Goal: Information Seeking & Learning: Find contact information

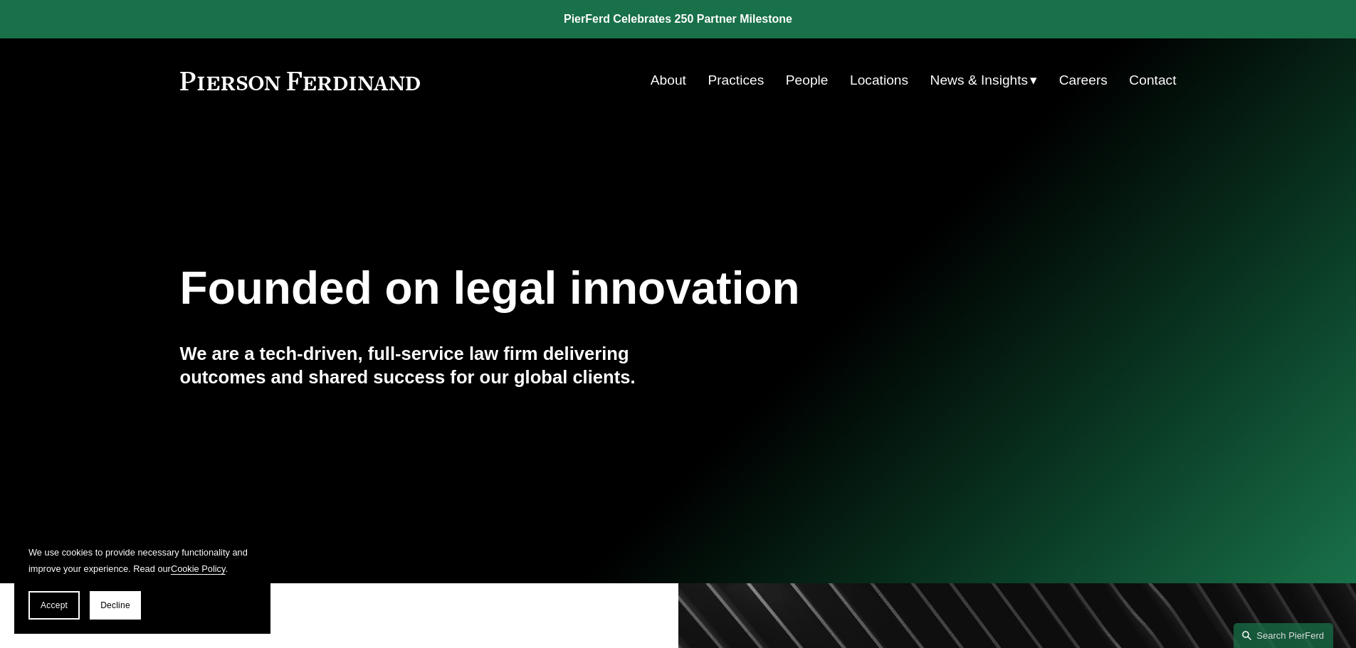
click at [791, 77] on link "People" at bounding box center [807, 80] width 43 height 27
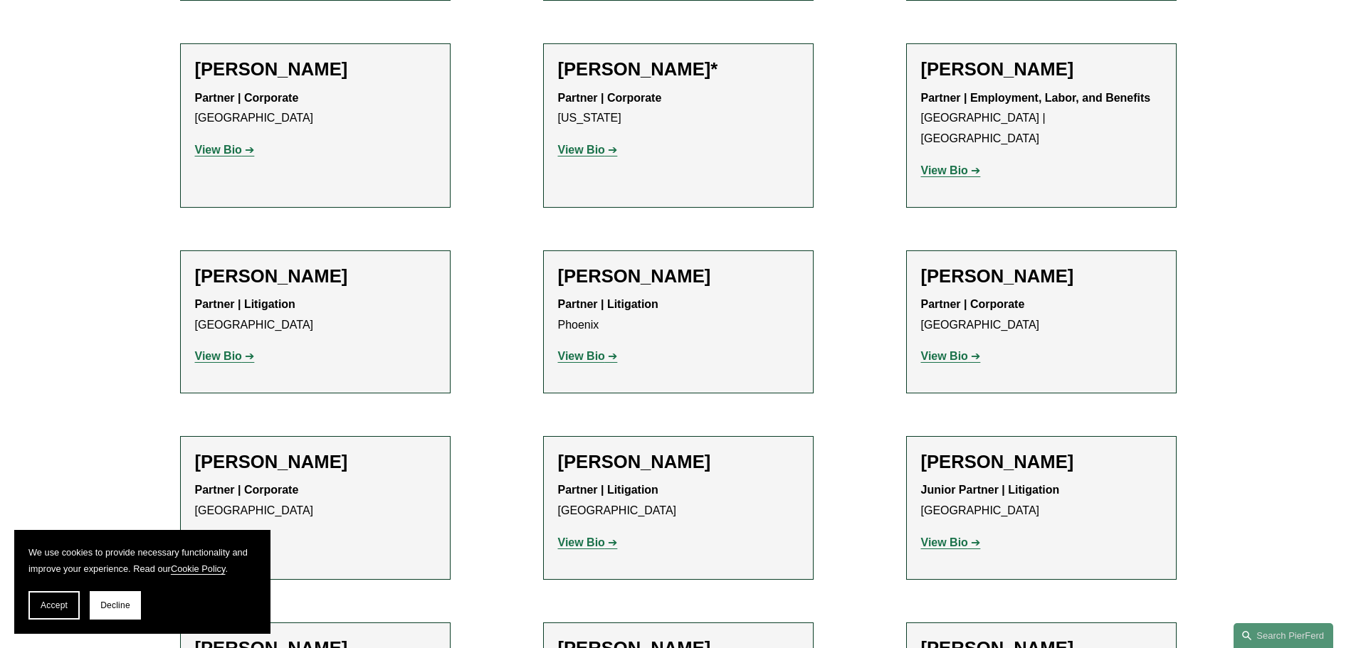
scroll to position [16876, 0]
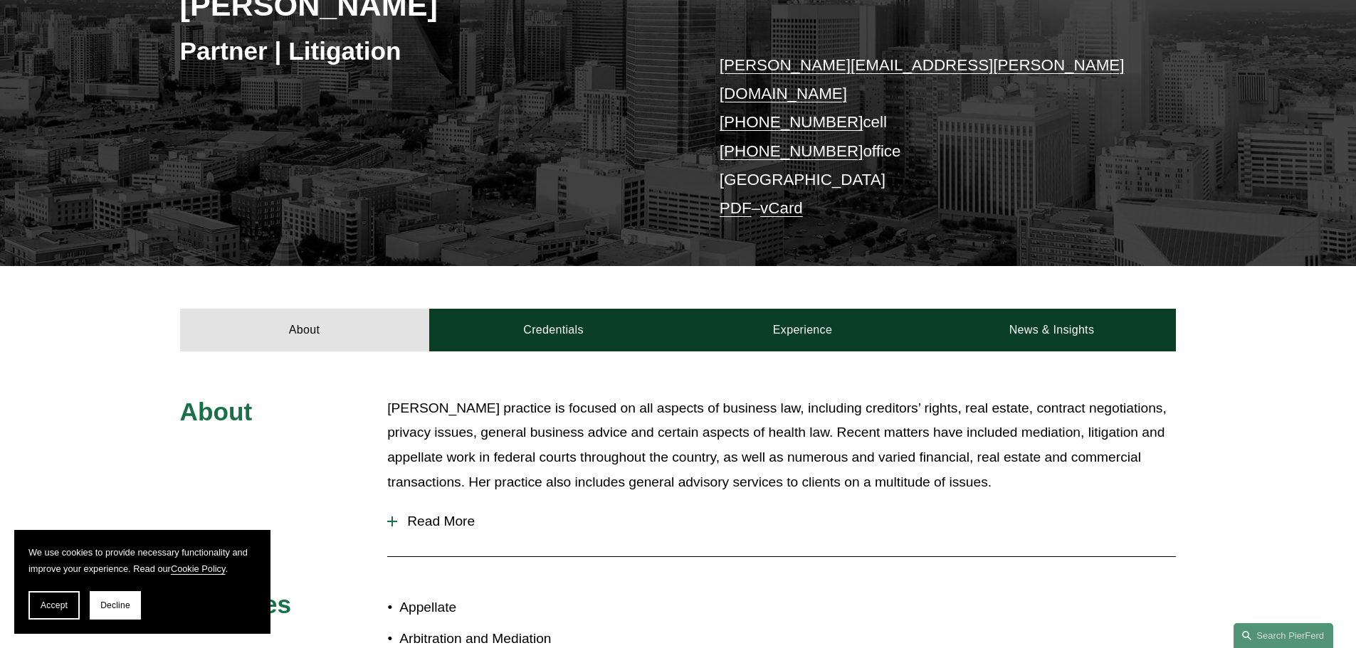
scroll to position [71, 0]
